Goal: Task Accomplishment & Management: Complete application form

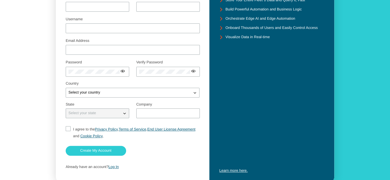
scroll to position [78, 0]
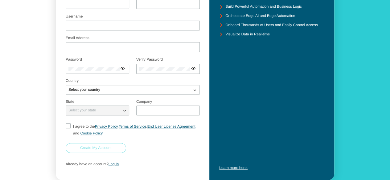
click at [0, 0] on slot "Create My Account" at bounding box center [0, 0] width 0 height 0
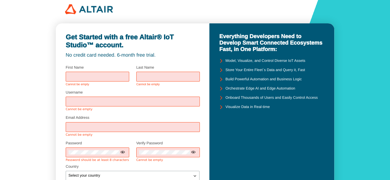
scroll to position [0, 0]
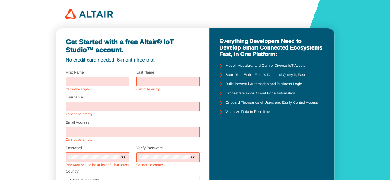
click at [80, 80] on input "text" at bounding box center [97, 82] width 58 height 4
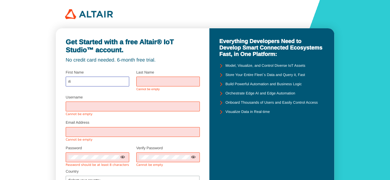
type input "r"
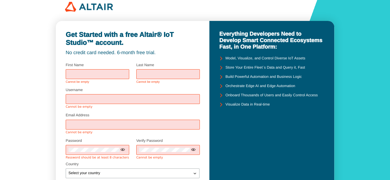
scroll to position [6, 0]
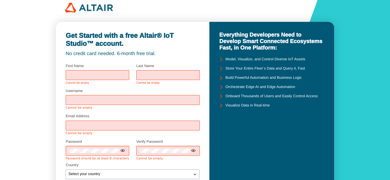
click at [97, 72] on div at bounding box center [98, 75] width 64 height 10
type input "e"
type input "[PERSON_NAME]"
click at [146, 74] on input "text" at bounding box center [168, 75] width 58 height 4
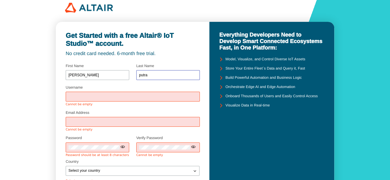
type input "putra"
click at [113, 96] on input "Username" at bounding box center [132, 97] width 129 height 4
type input "[PERSON_NAME]"
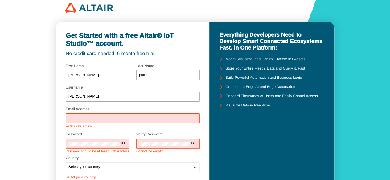
click at [94, 124] on div "Email Address Cannot be empty" at bounding box center [133, 118] width 134 height 20
click at [140, 128] on div "Cannot be empty" at bounding box center [133, 127] width 134 height 4
click at [103, 120] on input "Email Address" at bounding box center [132, 118] width 129 height 4
type input "M"
click at [118, 120] on input "[EMAIL_ADDRESS][DOMAIN_NAME]" at bounding box center [132, 118] width 129 height 4
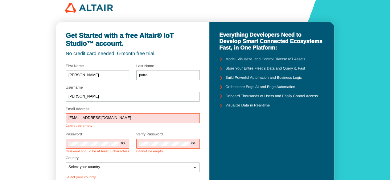
type input "[EMAIL_ADDRESS][DOMAIN_NAME]"
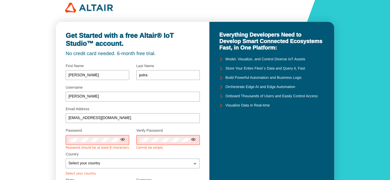
click at [97, 146] on div "Password Password should be at least 8 characters" at bounding box center [98, 140] width 64 height 20
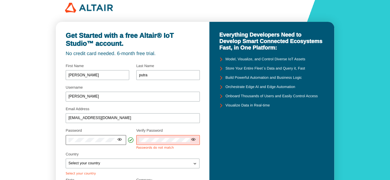
click at [120, 140] on iron-icon at bounding box center [119, 139] width 5 height 5
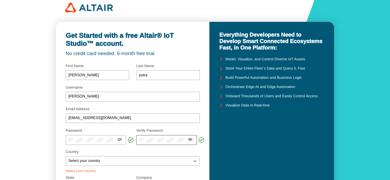
click at [189, 141] on iron-icon at bounding box center [190, 139] width 5 height 5
click at [131, 159] on div "Select your country" at bounding box center [129, 161] width 126 height 6
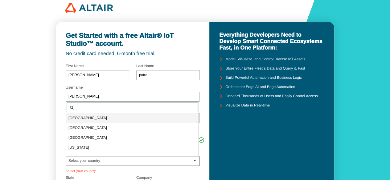
click at [191, 122] on div "[GEOGRAPHIC_DATA]" at bounding box center [132, 118] width 133 height 10
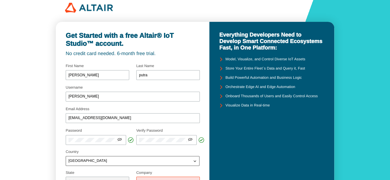
click at [124, 160] on div "[GEOGRAPHIC_DATA]" at bounding box center [129, 161] width 126 height 6
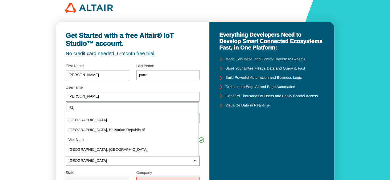
scroll to position [1981, 0]
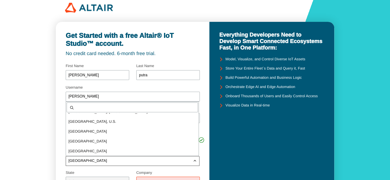
click at [148, 106] on input "text" at bounding box center [135, 108] width 119 height 4
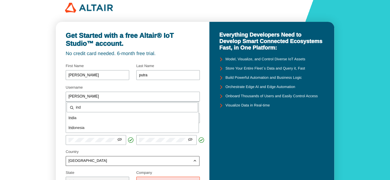
scroll to position [0, 0]
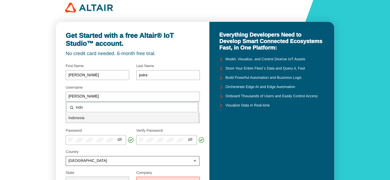
type input "indo"
click at [132, 117] on p "Indo nesia" at bounding box center [132, 118] width 133 height 6
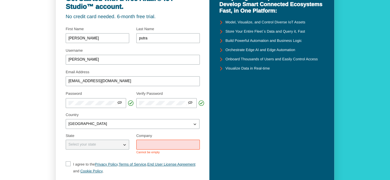
scroll to position [46, 0]
